Goal: Task Accomplishment & Management: Use online tool/utility

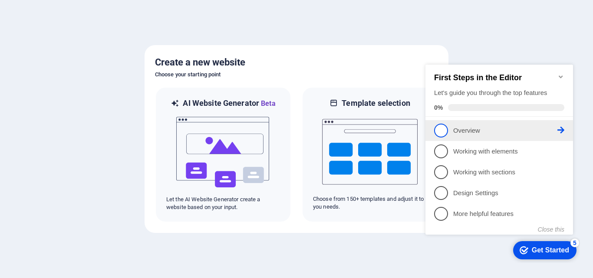
click at [445, 130] on span "1" at bounding box center [441, 131] width 14 height 14
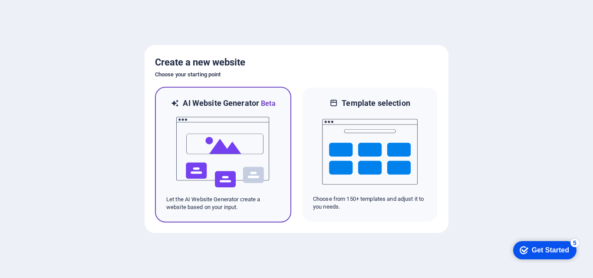
click at [247, 125] on img at bounding box center [223, 152] width 96 height 87
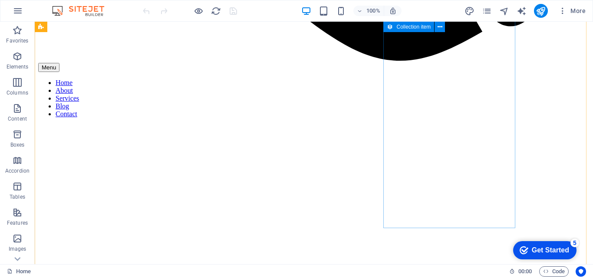
scroll to position [738, 0]
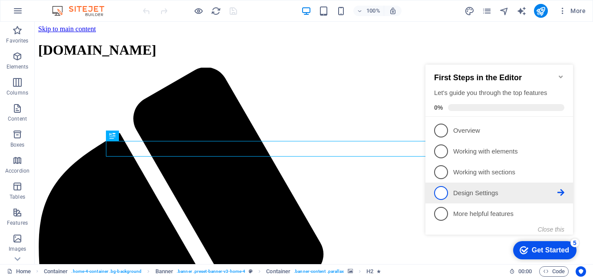
click at [438, 192] on span "4" at bounding box center [441, 193] width 14 height 14
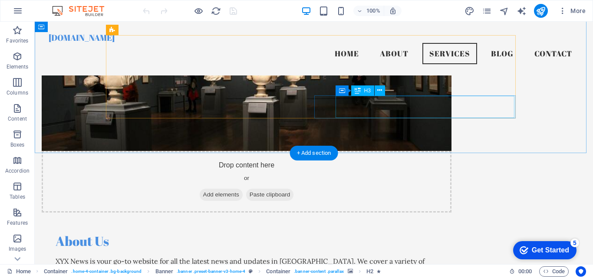
scroll to position [477, 0]
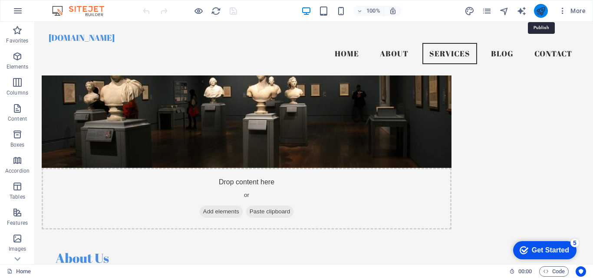
click at [541, 9] on icon "publish" at bounding box center [541, 11] width 10 height 10
